Goal: Transaction & Acquisition: Purchase product/service

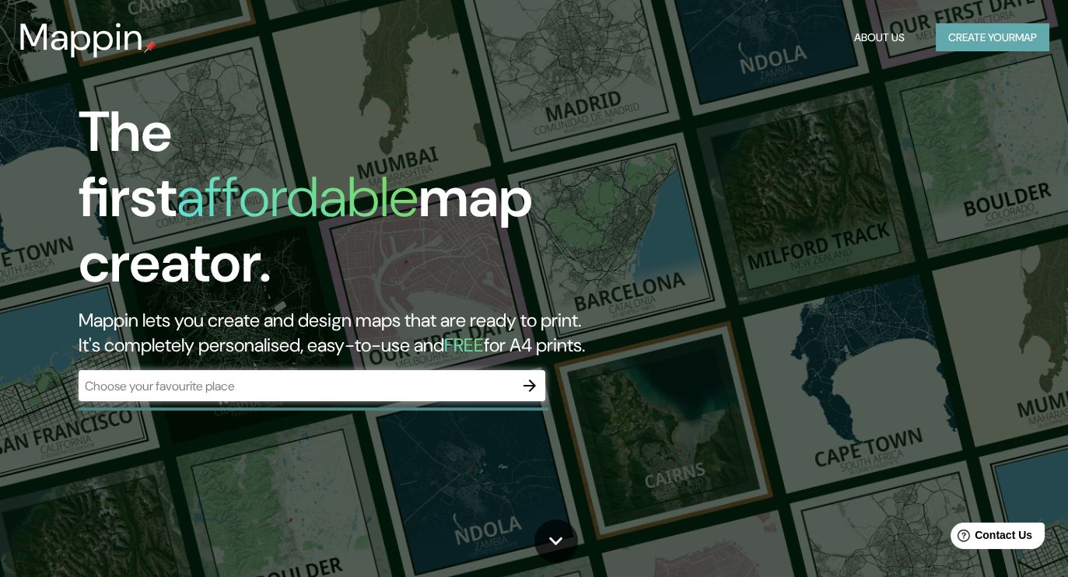
click at [948, 39] on button "Create your map" at bounding box center [993, 37] width 114 height 29
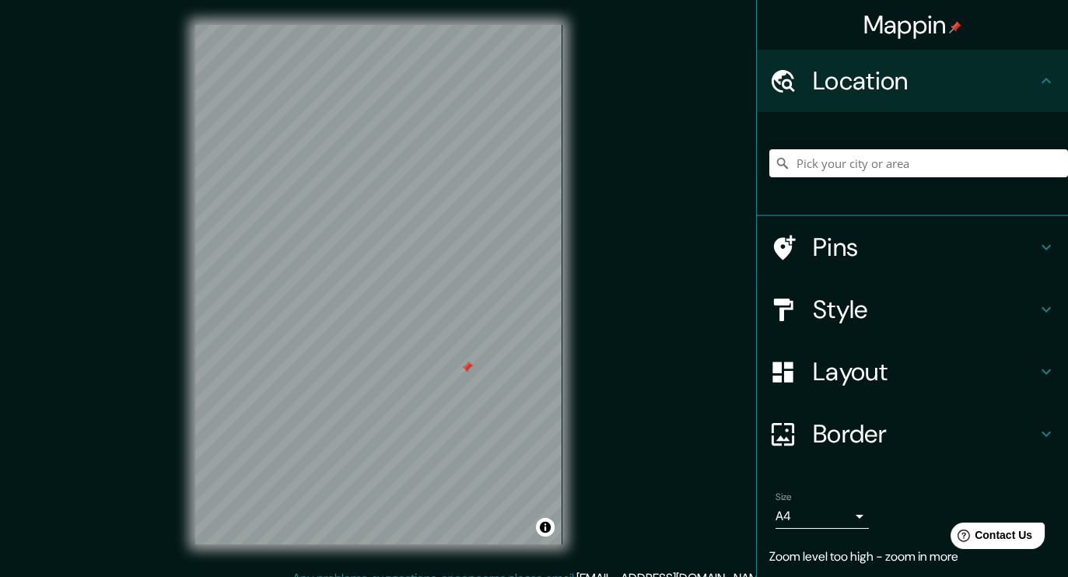
drag, startPoint x: 432, startPoint y: 340, endPoint x: 470, endPoint y: 368, distance: 47.3
click at [470, 368] on div at bounding box center [467, 367] width 12 height 12
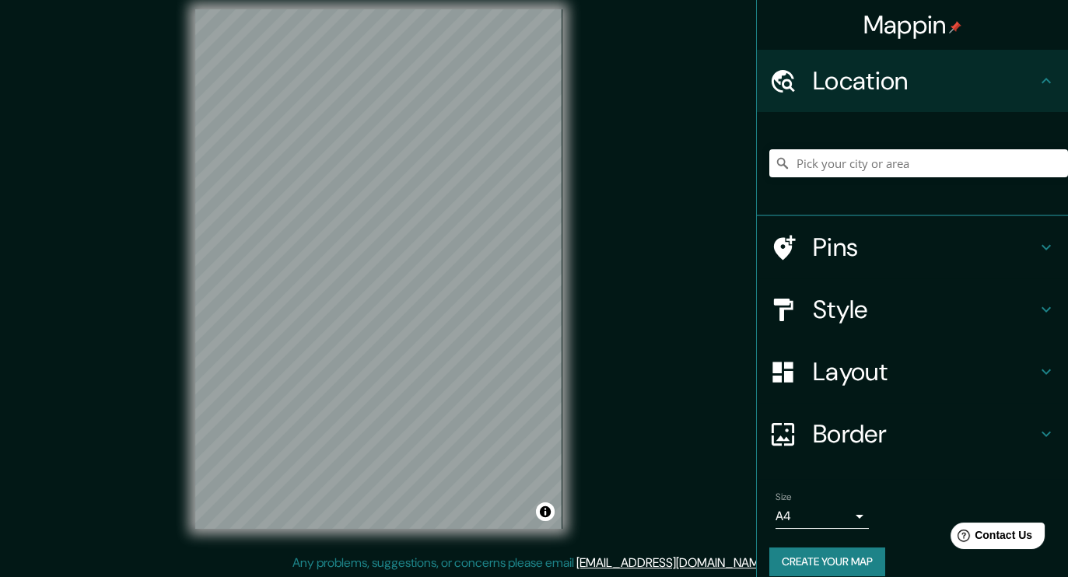
scroll to position [16, 0]
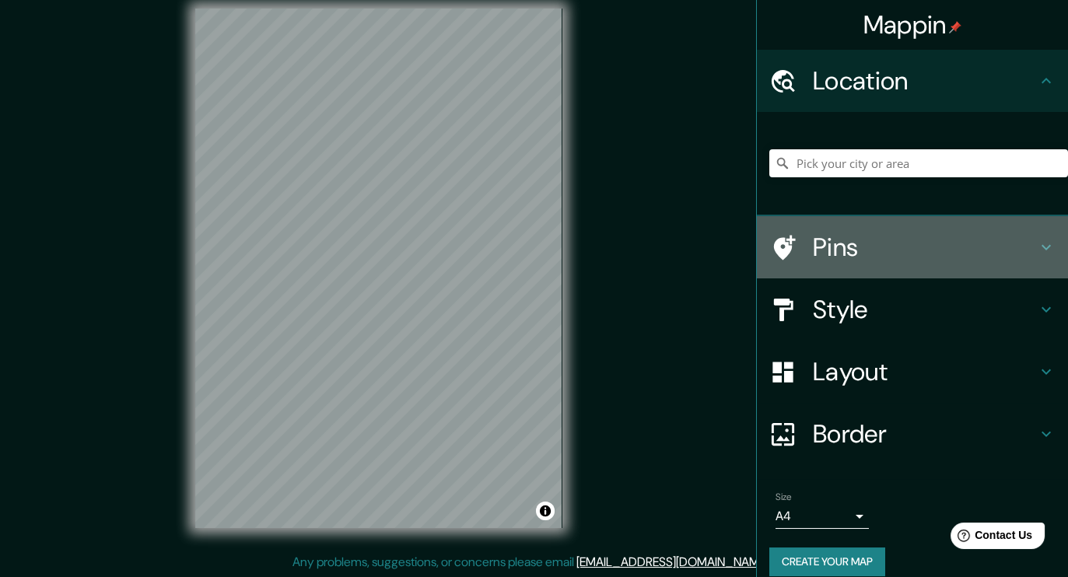
click at [1020, 247] on h4 "Pins" at bounding box center [925, 247] width 224 height 31
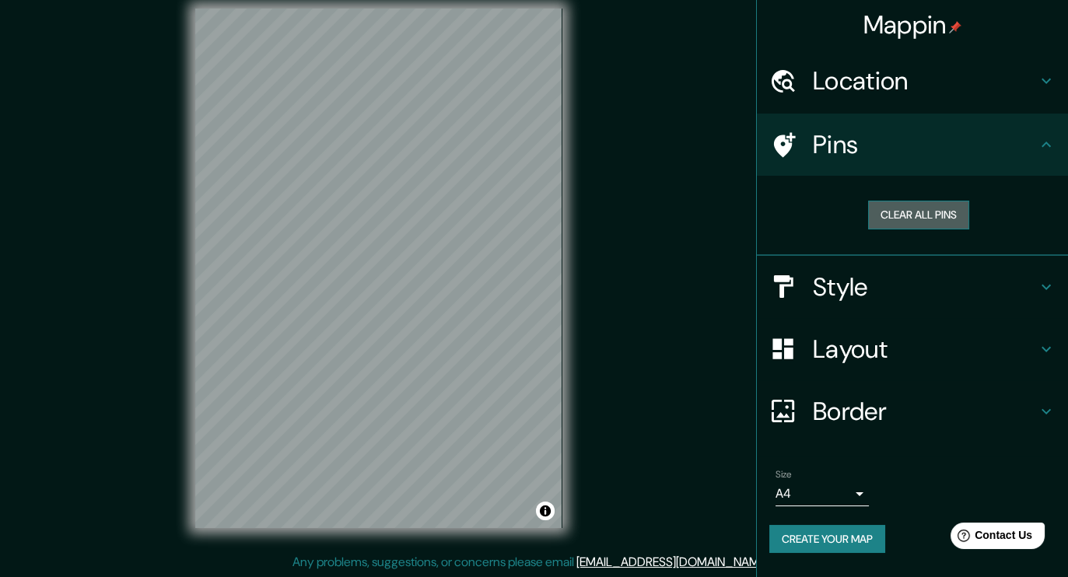
click at [927, 214] on button "Clear all pins" at bounding box center [918, 215] width 101 height 29
drag, startPoint x: 432, startPoint y: 252, endPoint x: 419, endPoint y: 252, distance: 12.4
click at [419, 252] on div at bounding box center [420, 252] width 12 height 12
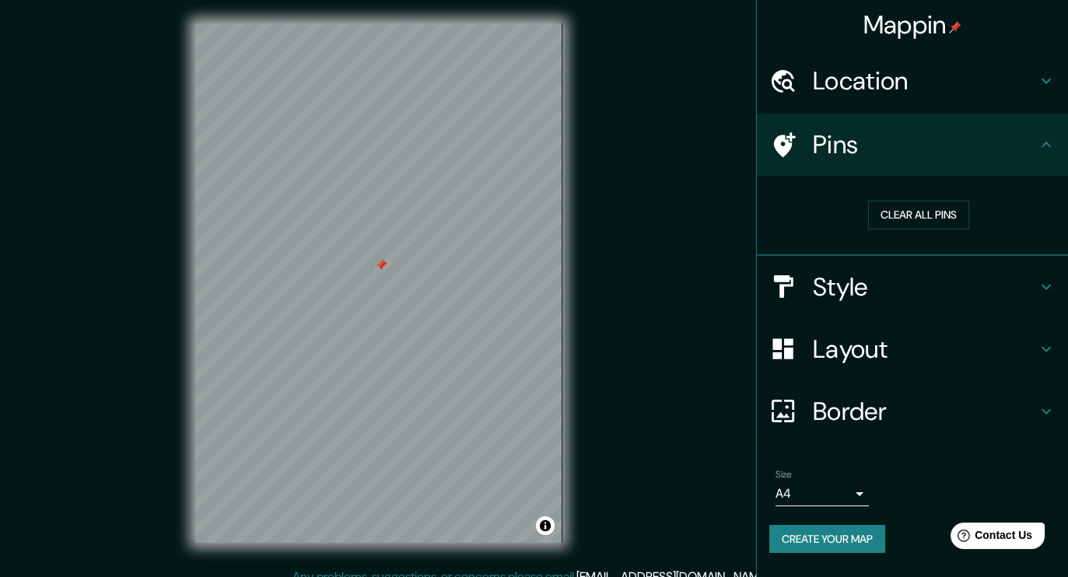
scroll to position [0, 0]
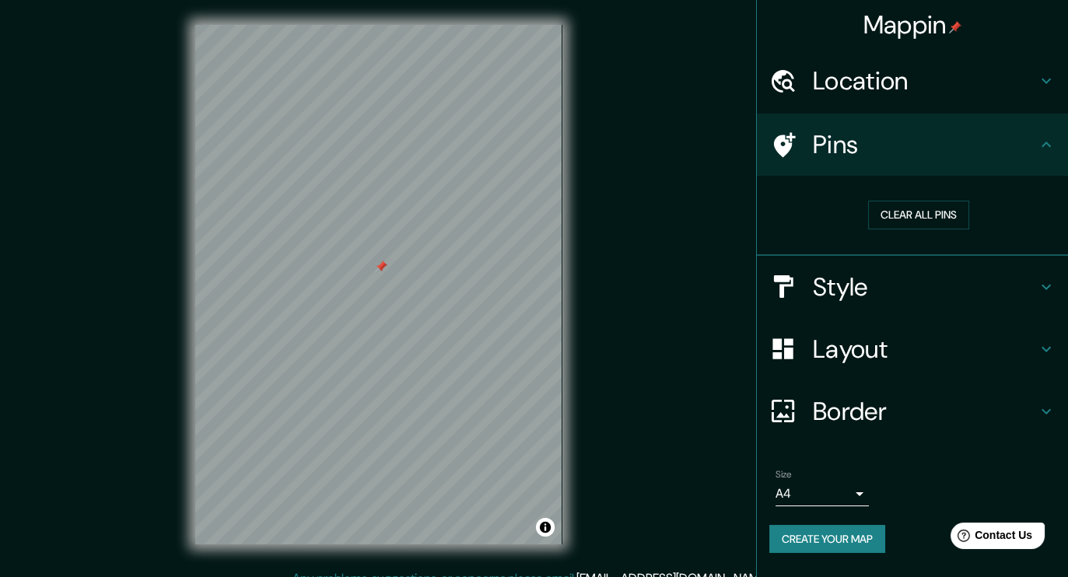
click at [380, 272] on div at bounding box center [381, 267] width 12 height 12
click at [898, 208] on button "Clear all pins" at bounding box center [918, 215] width 101 height 29
click at [899, 214] on button "Clear all pins" at bounding box center [918, 215] width 101 height 29
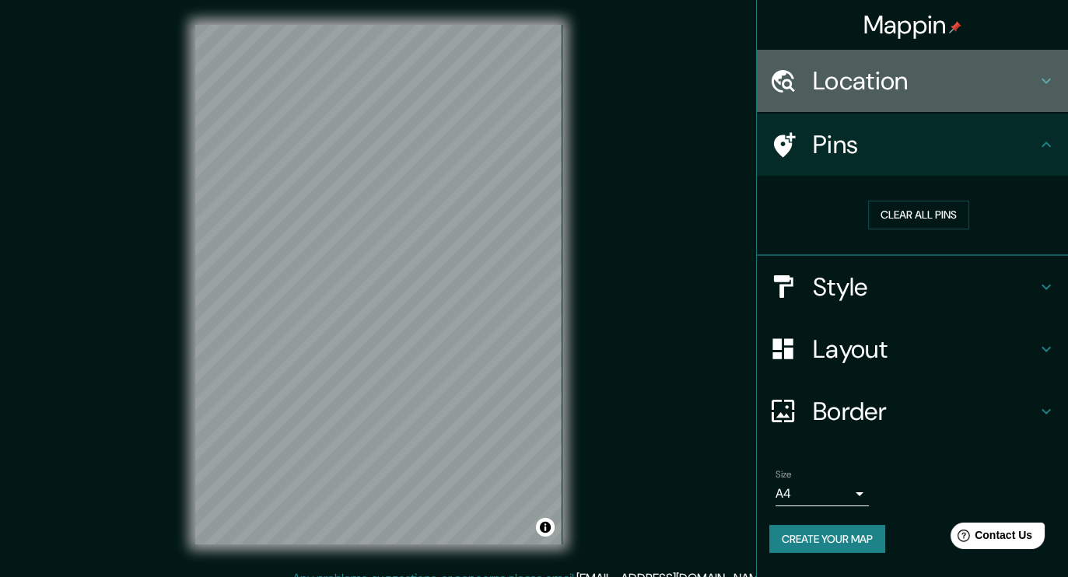
click at [1056, 84] on div "Location" at bounding box center [912, 81] width 311 height 62
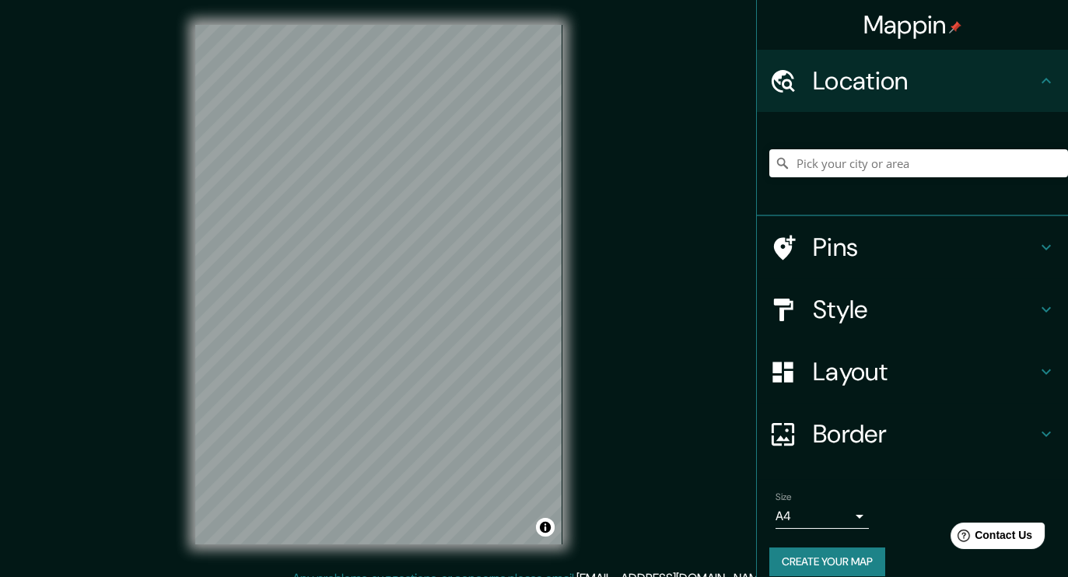
click at [1037, 242] on icon at bounding box center [1046, 247] width 19 height 19
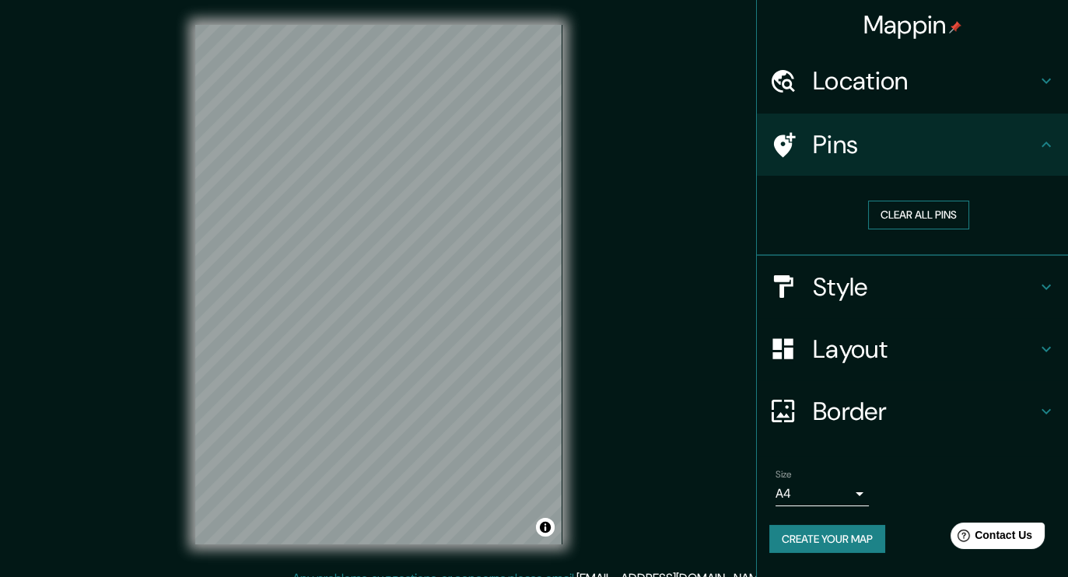
click at [907, 219] on button "Clear all pins" at bounding box center [918, 215] width 101 height 29
drag, startPoint x: 907, startPoint y: 219, endPoint x: 819, endPoint y: 196, distance: 90.8
click at [819, 196] on div "Clear all pins" at bounding box center [918, 215] width 299 height 54
click at [909, 209] on button "Clear all pins" at bounding box center [918, 215] width 101 height 29
click at [384, 233] on div at bounding box center [384, 232] width 12 height 12
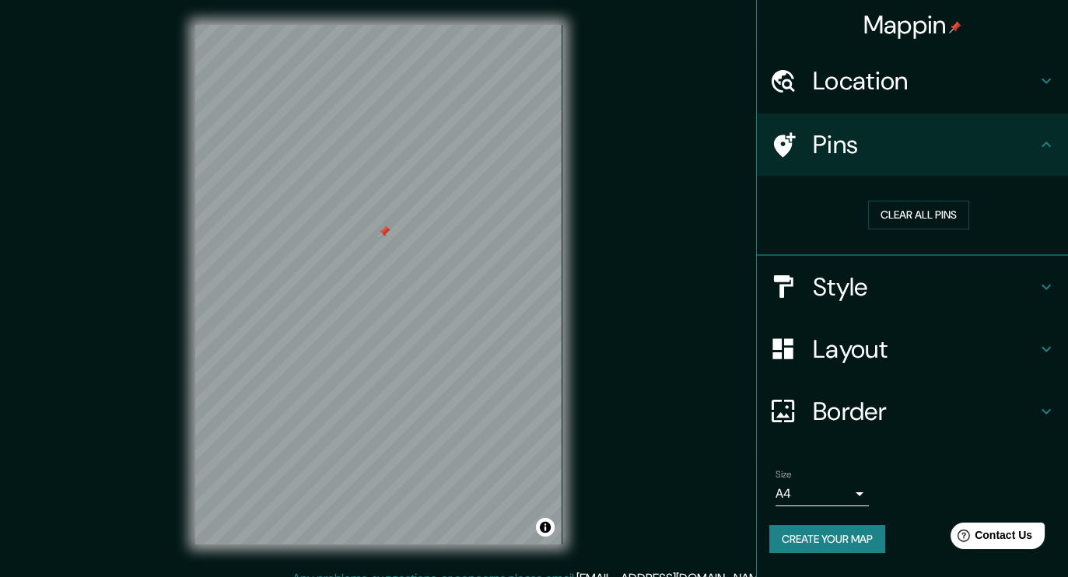
click at [791, 155] on icon at bounding box center [782, 144] width 27 height 27
click at [887, 214] on button "Clear all pins" at bounding box center [918, 215] width 101 height 29
